Goal: Information Seeking & Learning: Learn about a topic

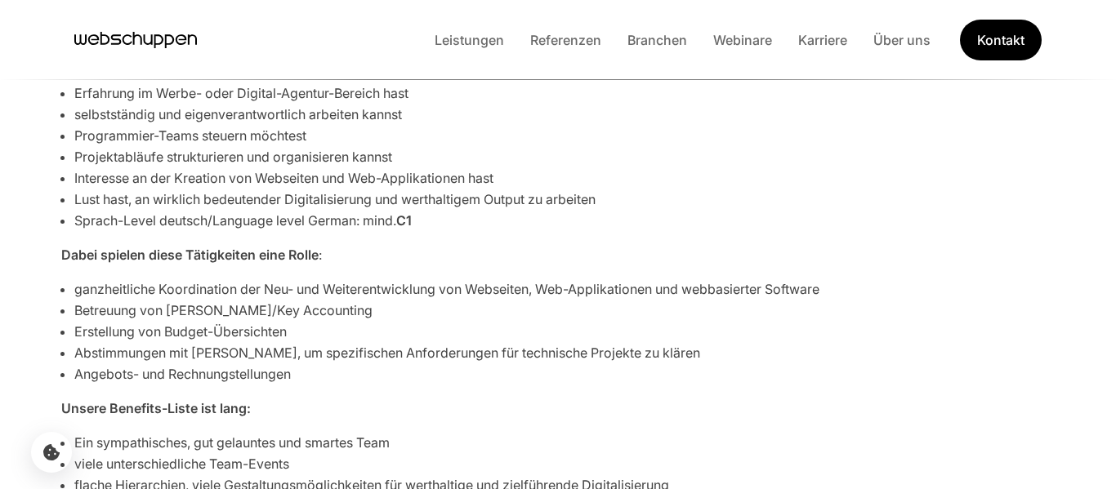
scroll to position [680, 0]
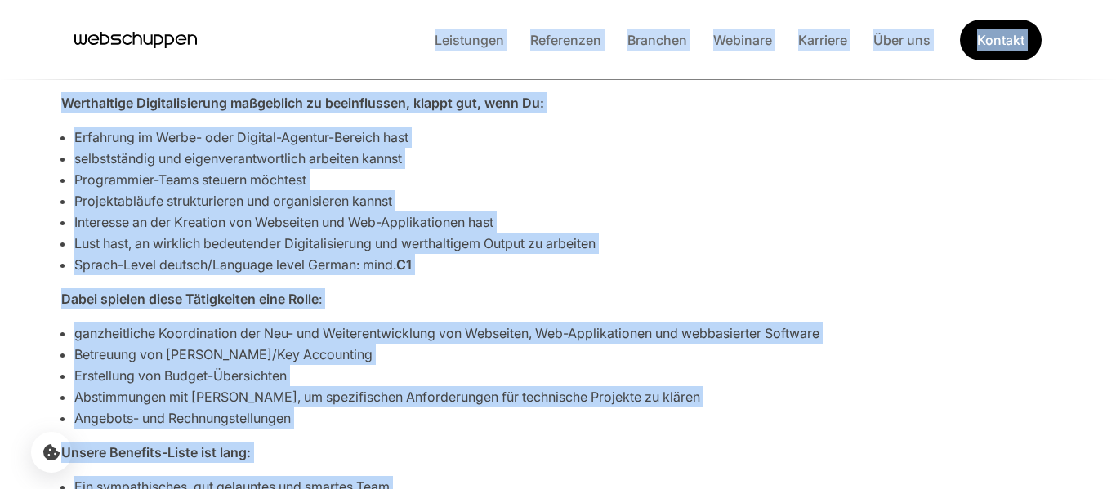
click at [448, 279] on div "Entwickle mit uns die digitale Welt! Wir brauchen Dich, um Digitalisierung in D…" at bounding box center [558, 341] width 1046 height 789
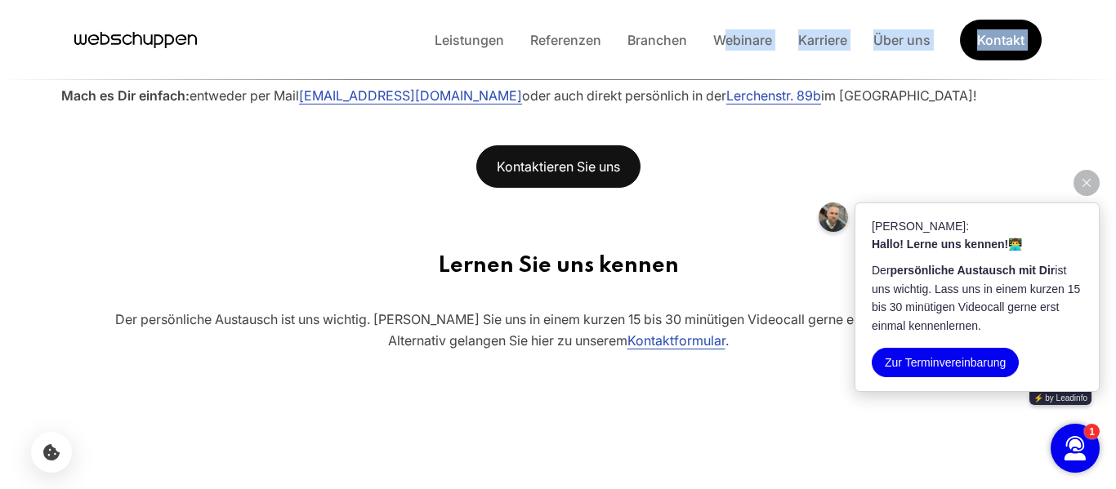
scroll to position [1283, 0]
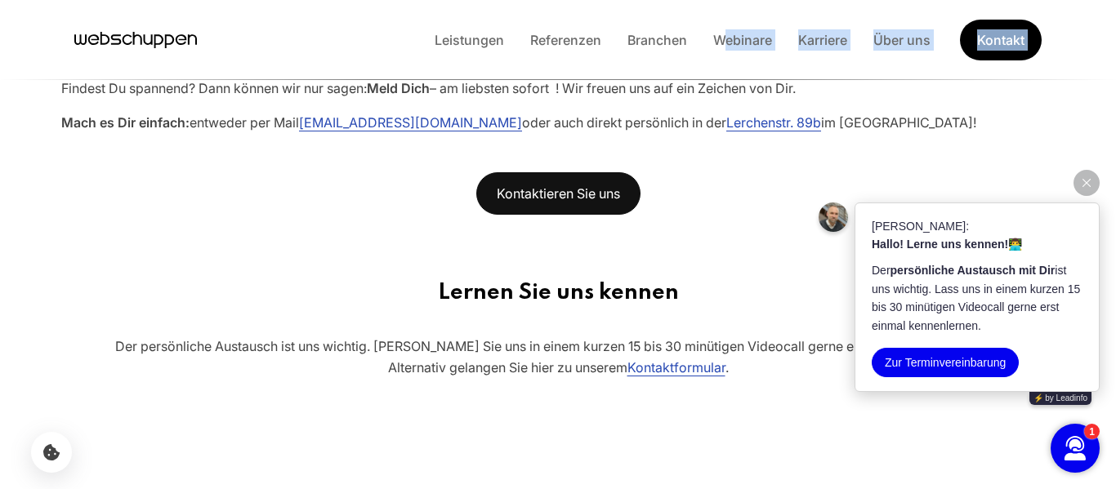
drag, startPoint x: 369, startPoint y: 186, endPoint x: 1048, endPoint y: 106, distance: 683.5
copy div "Entwickle mit uns die digitale Welt! Wir brauchen Dich, um Digitalisierung in D…"
